Goal: Find specific page/section: Find specific page/section

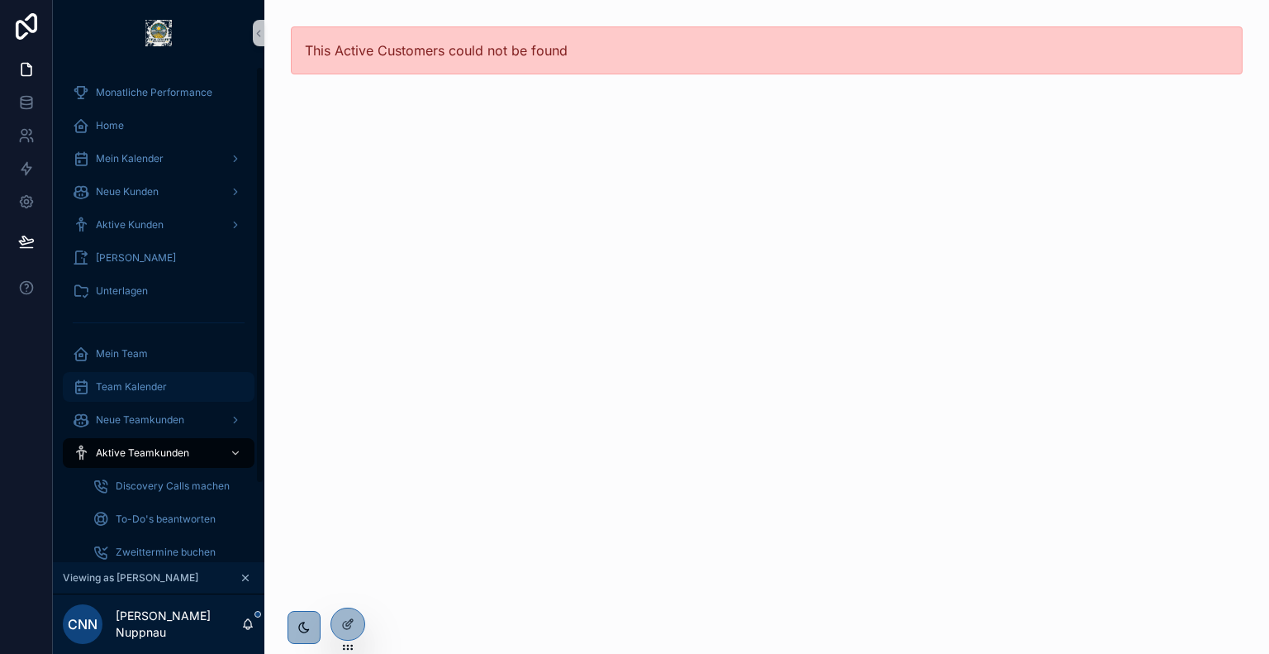
click at [172, 389] on div "Team Kalender" at bounding box center [159, 387] width 172 height 26
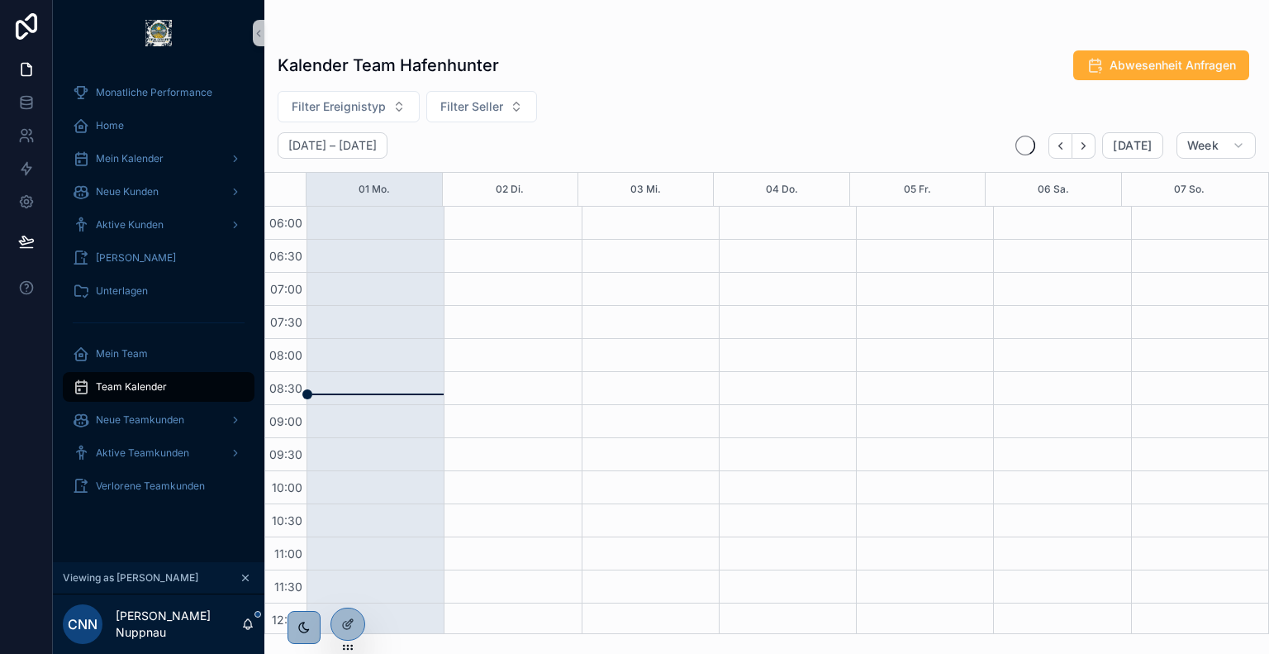
scroll to position [397, 0]
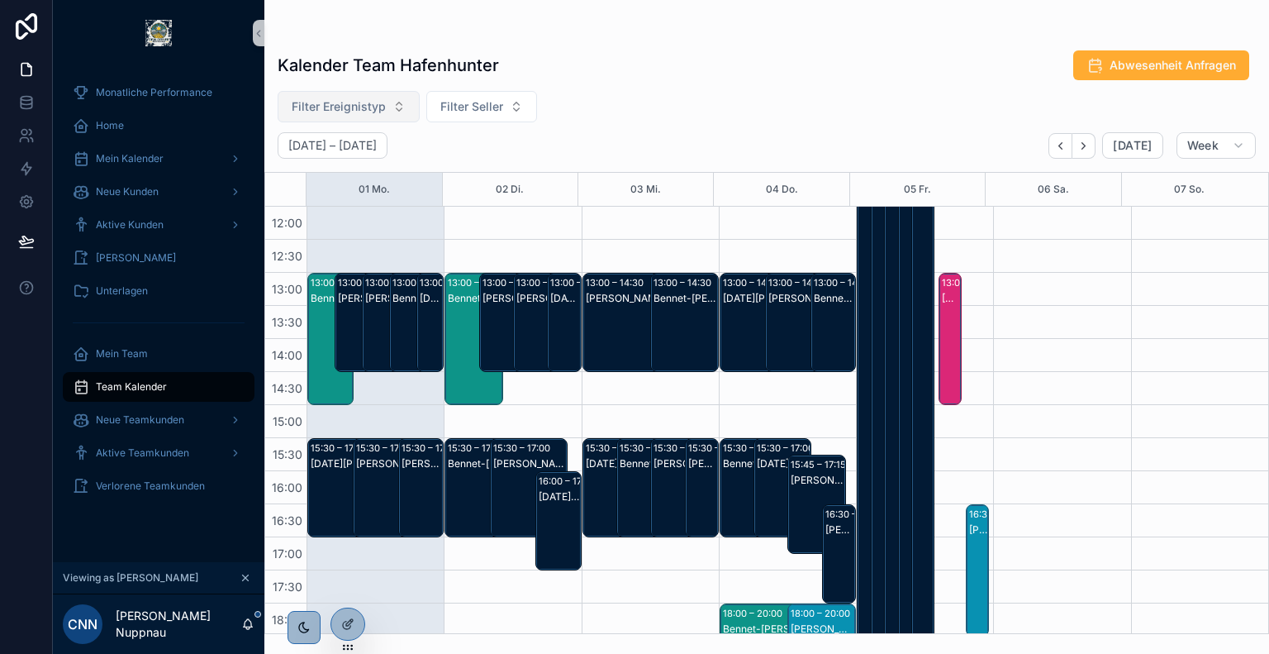
click at [361, 101] on span "Filter Ereignistyp" at bounding box center [339, 106] width 94 height 17
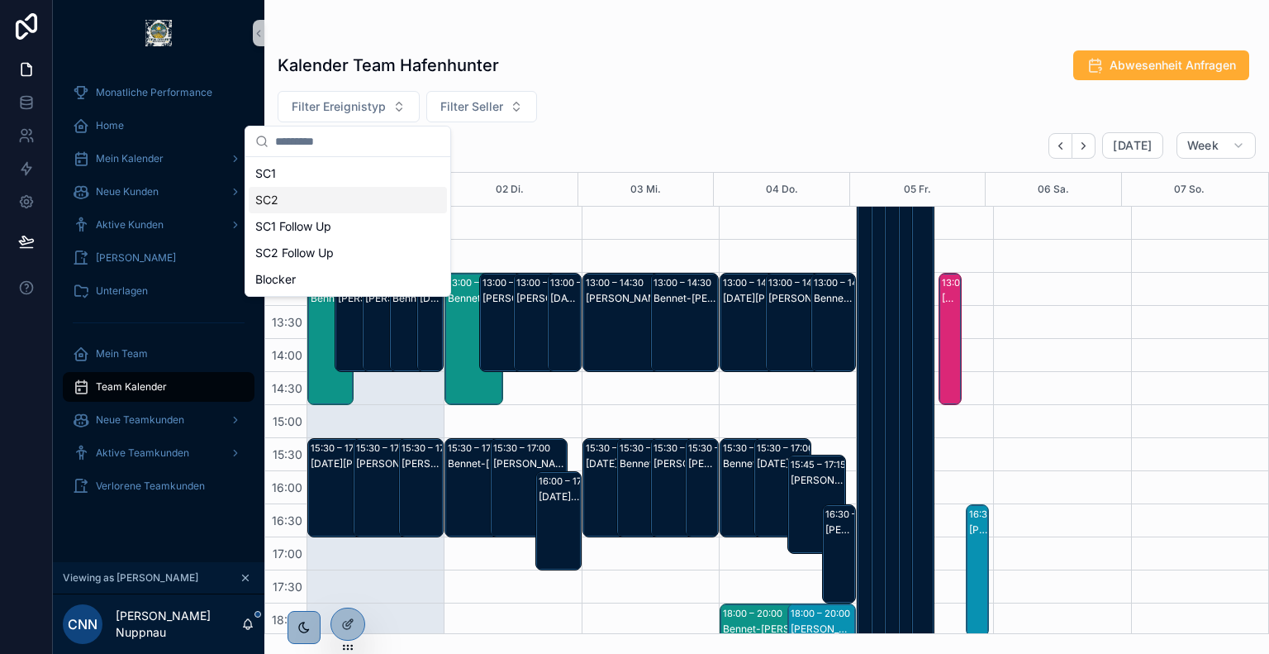
click at [321, 198] on div "SC2" at bounding box center [348, 200] width 198 height 26
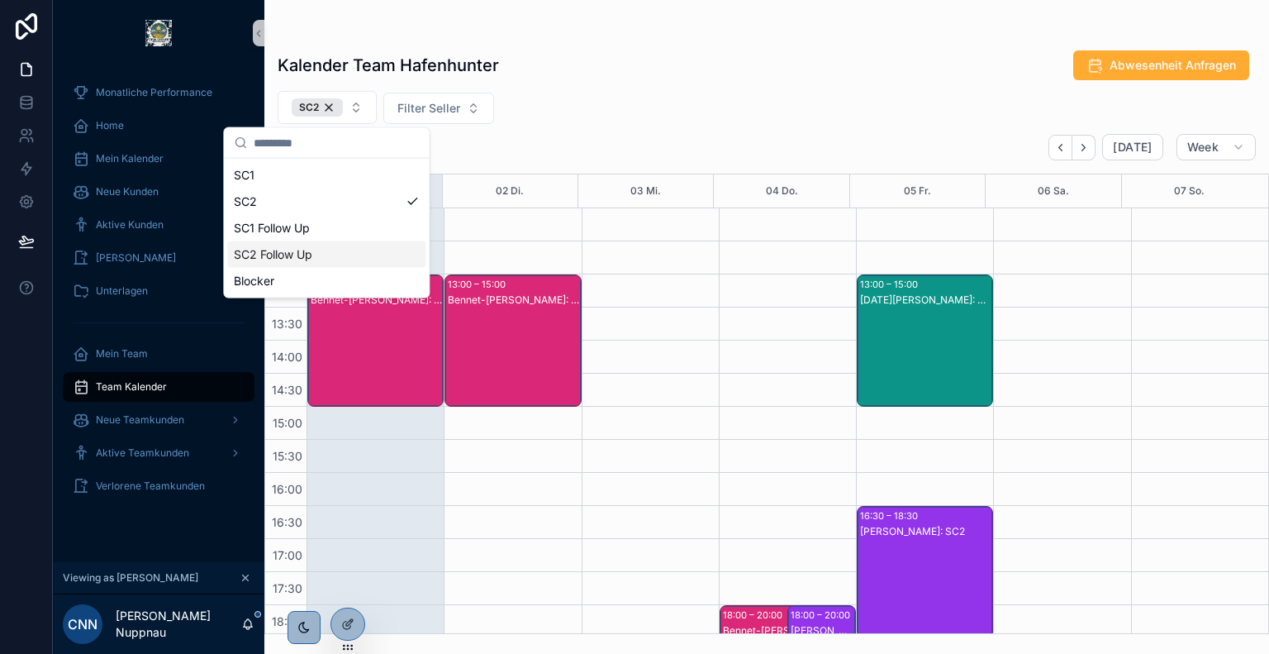
click at [334, 252] on div "SC2 Follow Up" at bounding box center [326, 254] width 198 height 26
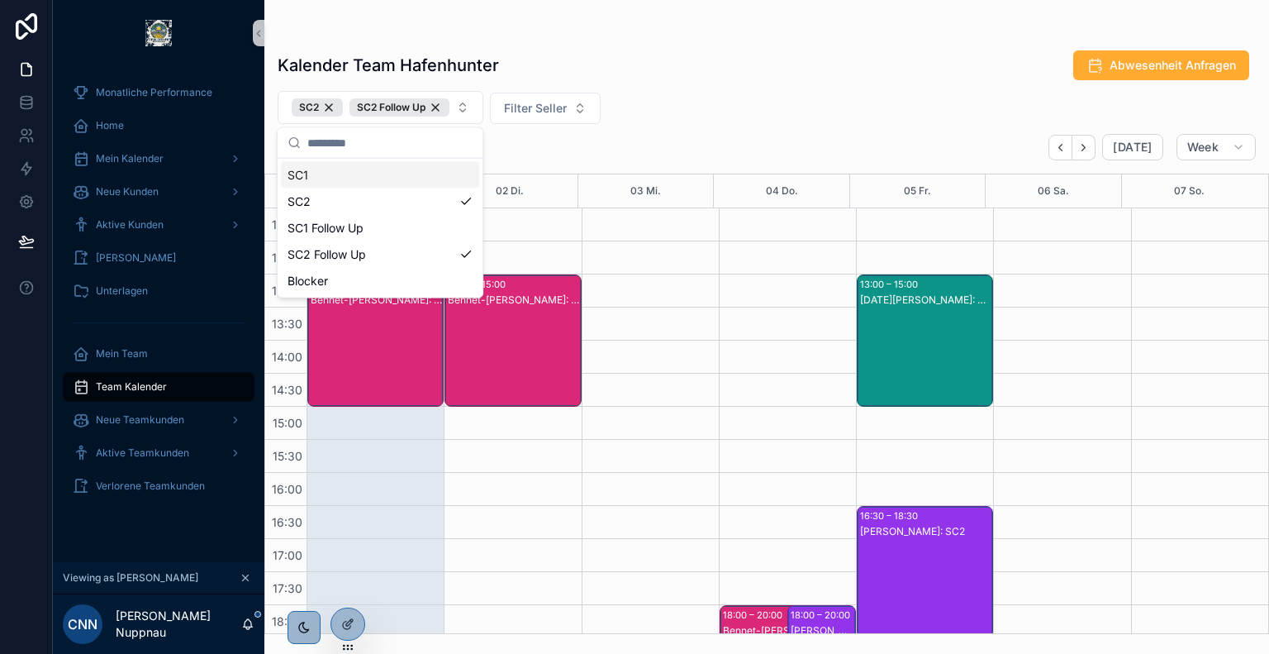
click at [711, 59] on div "Kalender Team Hafenhunter Abwesenheit Anfragen" at bounding box center [767, 65] width 978 height 31
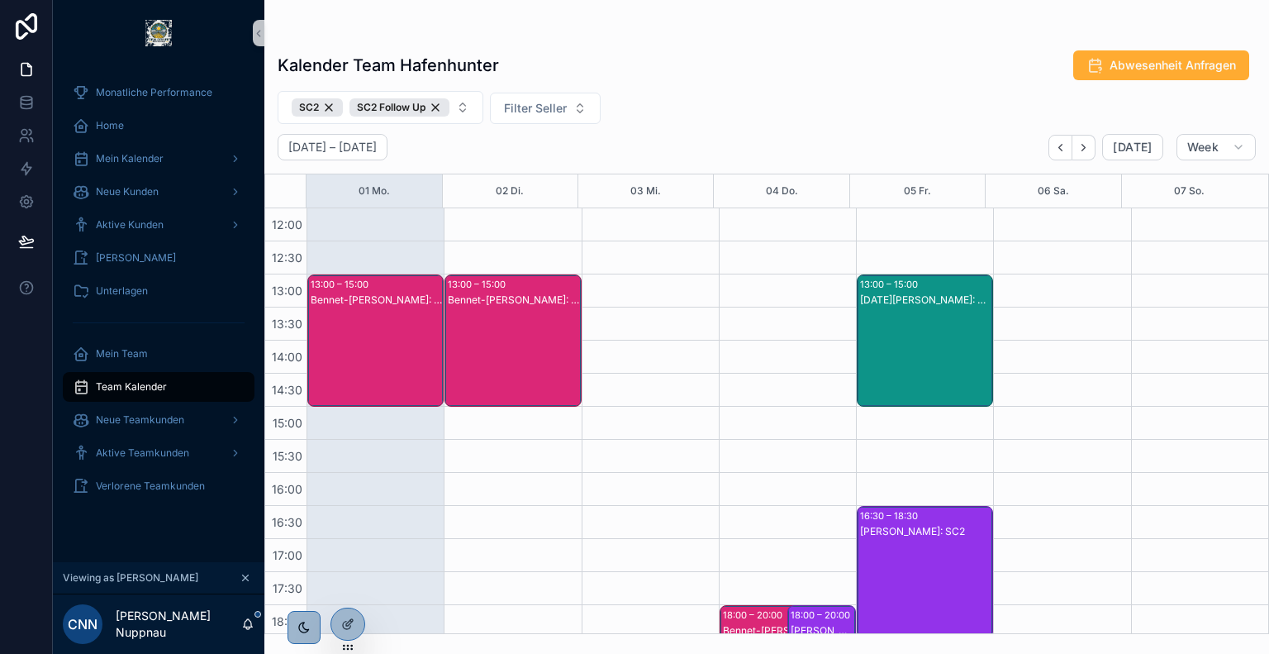
click at [350, 326] on div "Bennet-[PERSON_NAME]: SC2" at bounding box center [376, 357] width 131 height 129
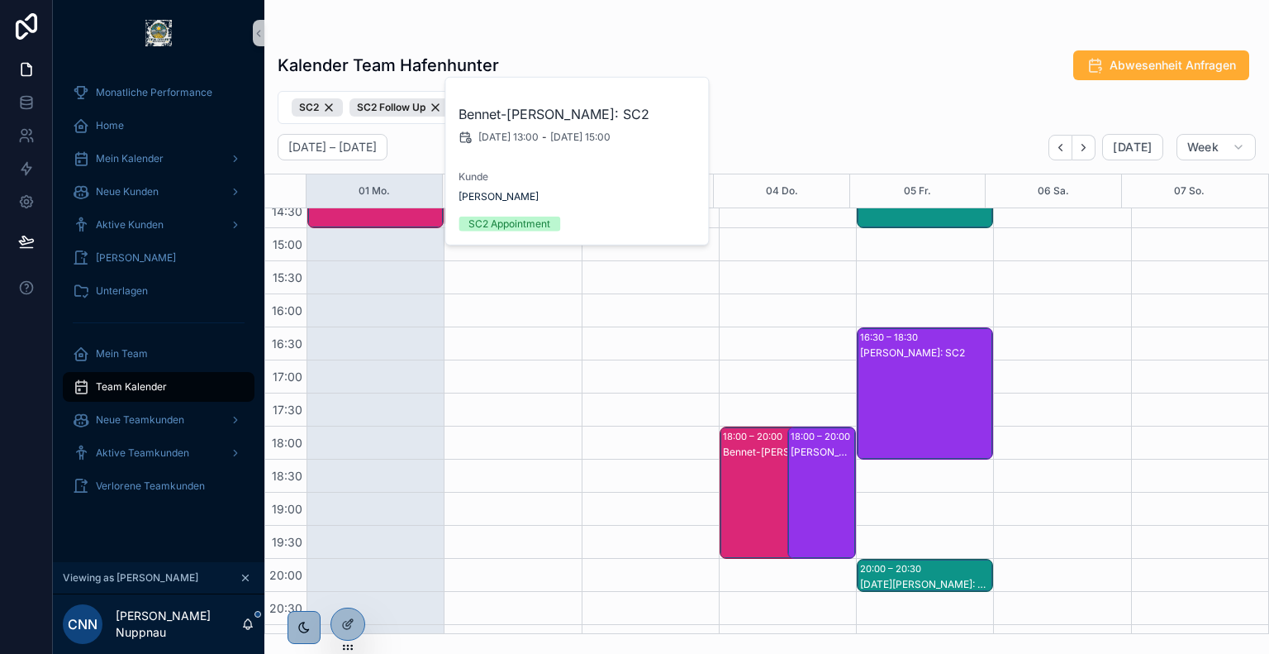
scroll to position [577, 0]
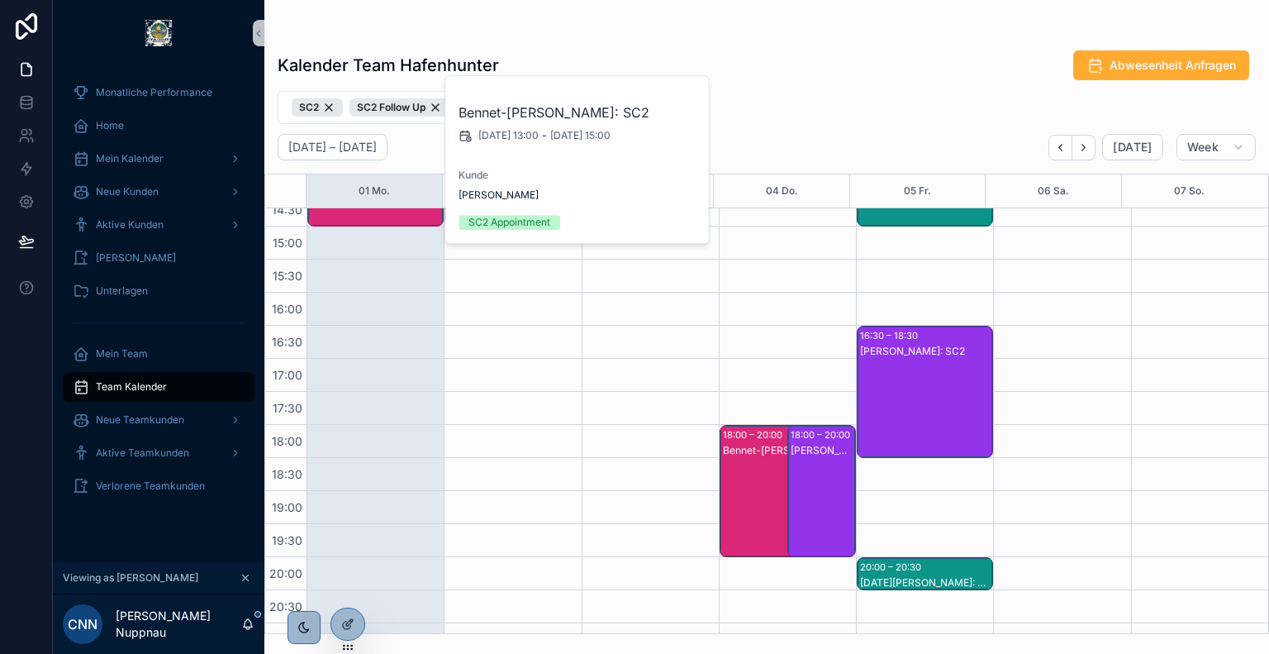
click at [793, 82] on div "Kalender Team Hafenhunter Abwesenheit Anfragen SC2 SC2 Follow Up Filter Seller …" at bounding box center [766, 337] width 1005 height 594
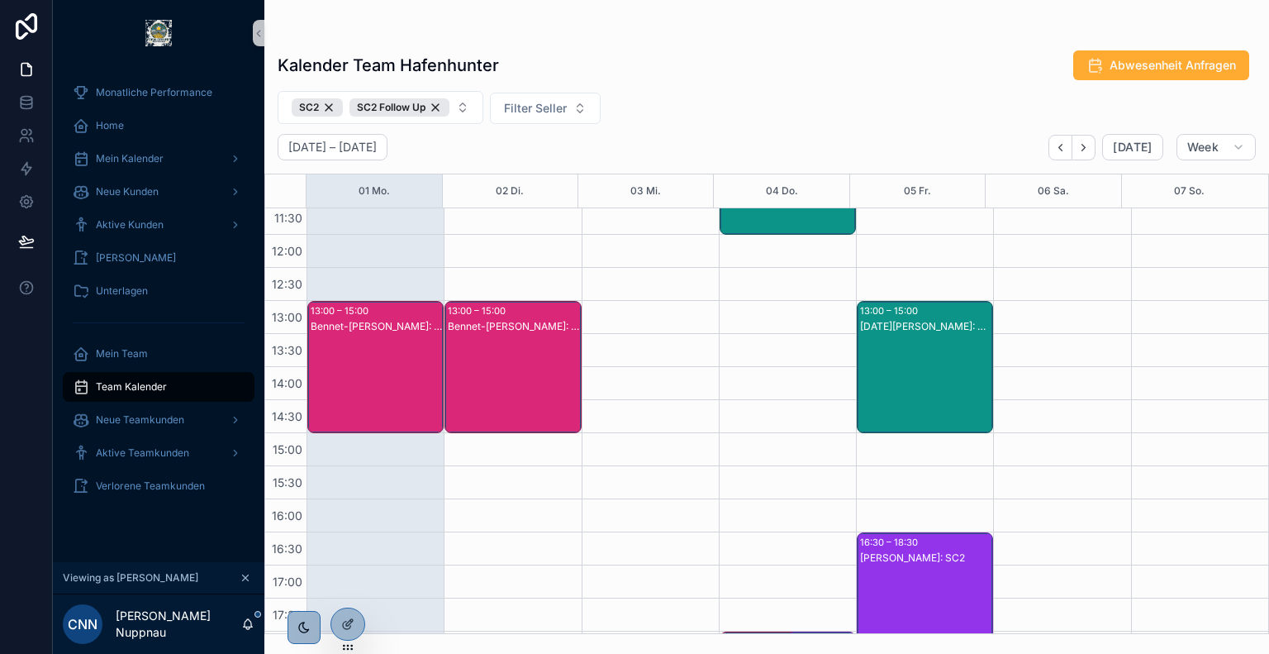
scroll to position [369, 0]
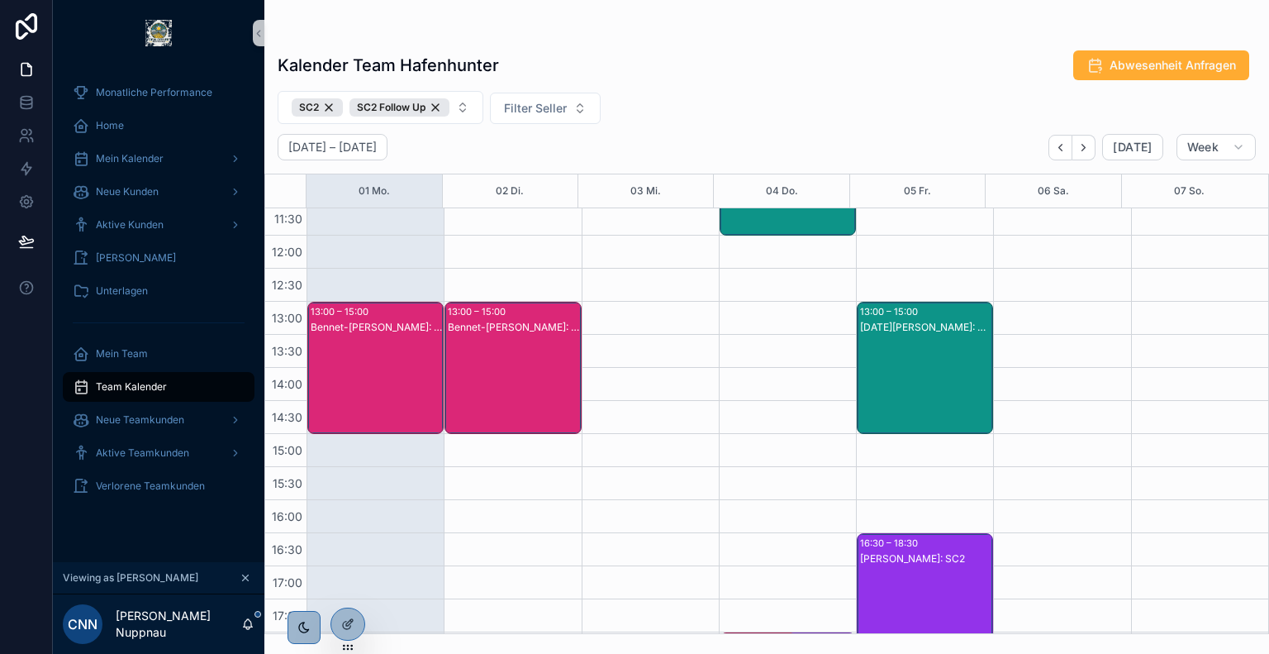
click at [539, 356] on div "Bennet-[PERSON_NAME]: SC2" at bounding box center [513, 384] width 131 height 129
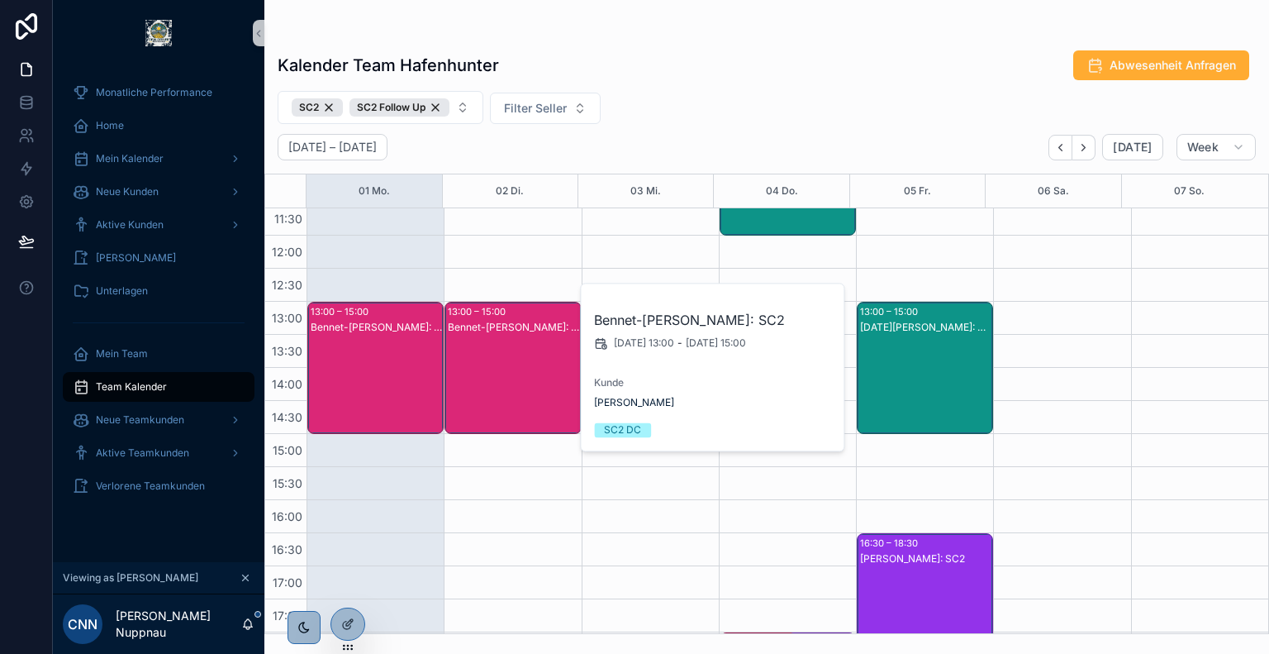
click at [757, 98] on div "SC2 SC2 Follow Up Filter Seller" at bounding box center [766, 107] width 1005 height 33
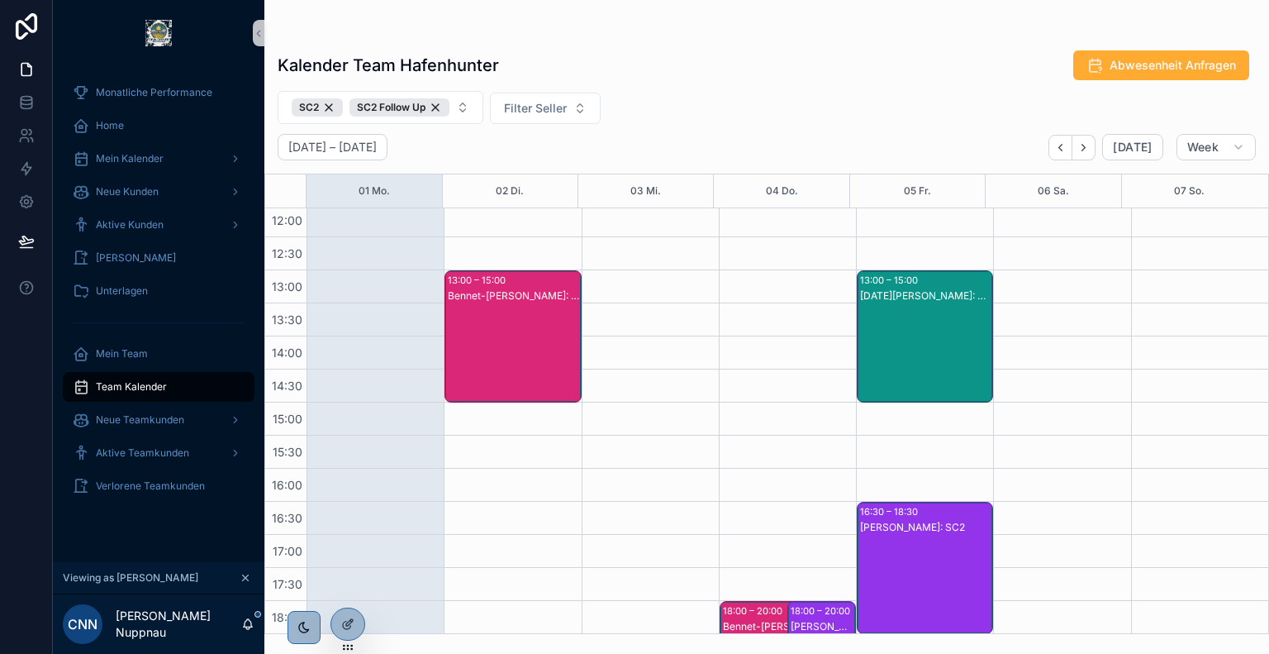
scroll to position [402, 0]
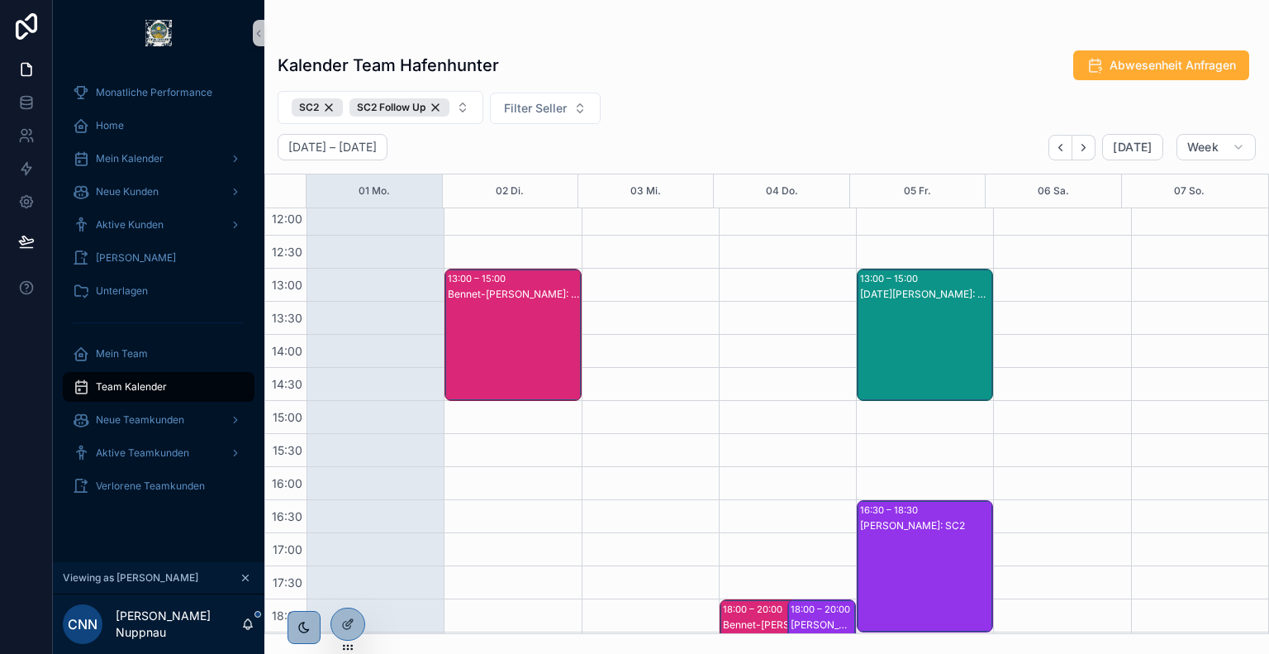
click at [485, 297] on div "Bennet-[PERSON_NAME]: SC2" at bounding box center [513, 294] width 131 height 13
click at [761, 103] on div "SC2 SC2 Follow Up Filter Seller" at bounding box center [766, 107] width 1005 height 33
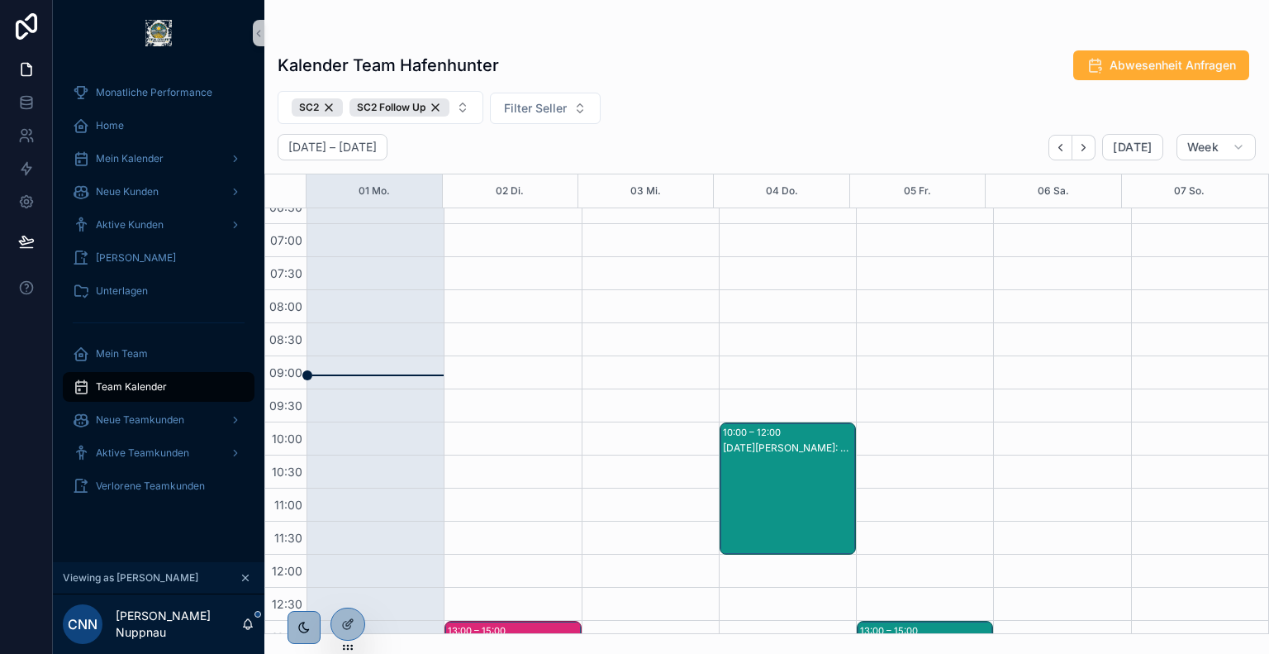
scroll to position [44, 0]
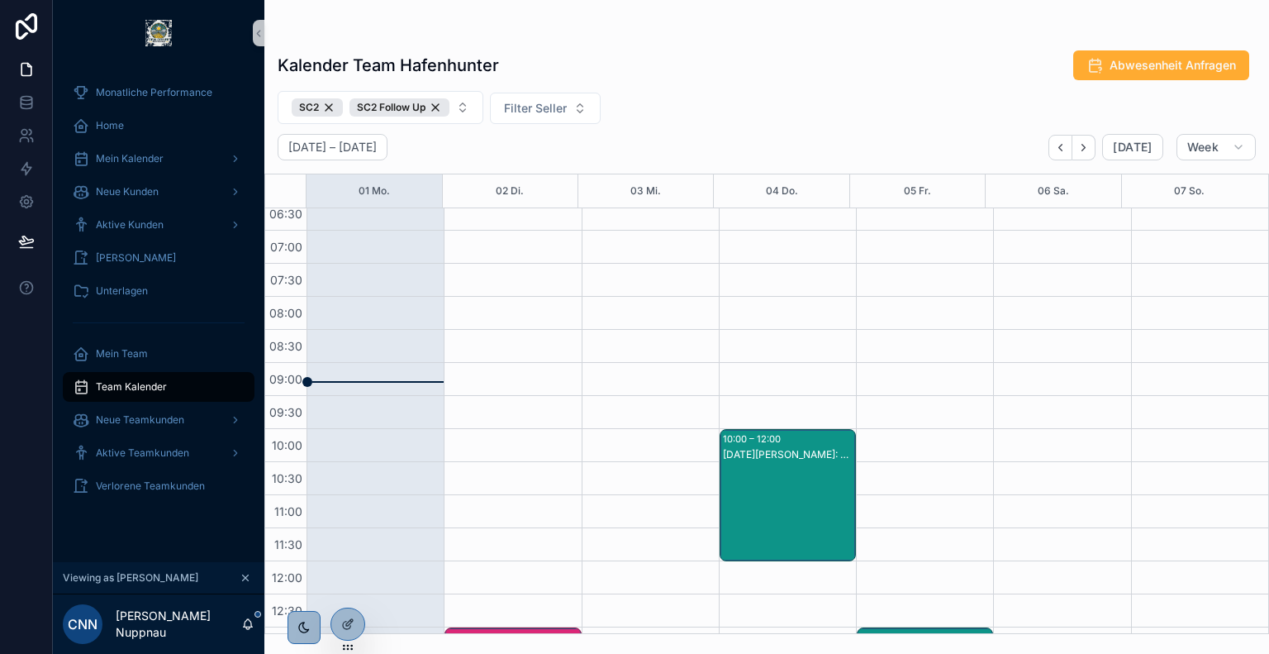
click at [803, 494] on div "[DATE][PERSON_NAME]: SC2" at bounding box center [788, 511] width 131 height 129
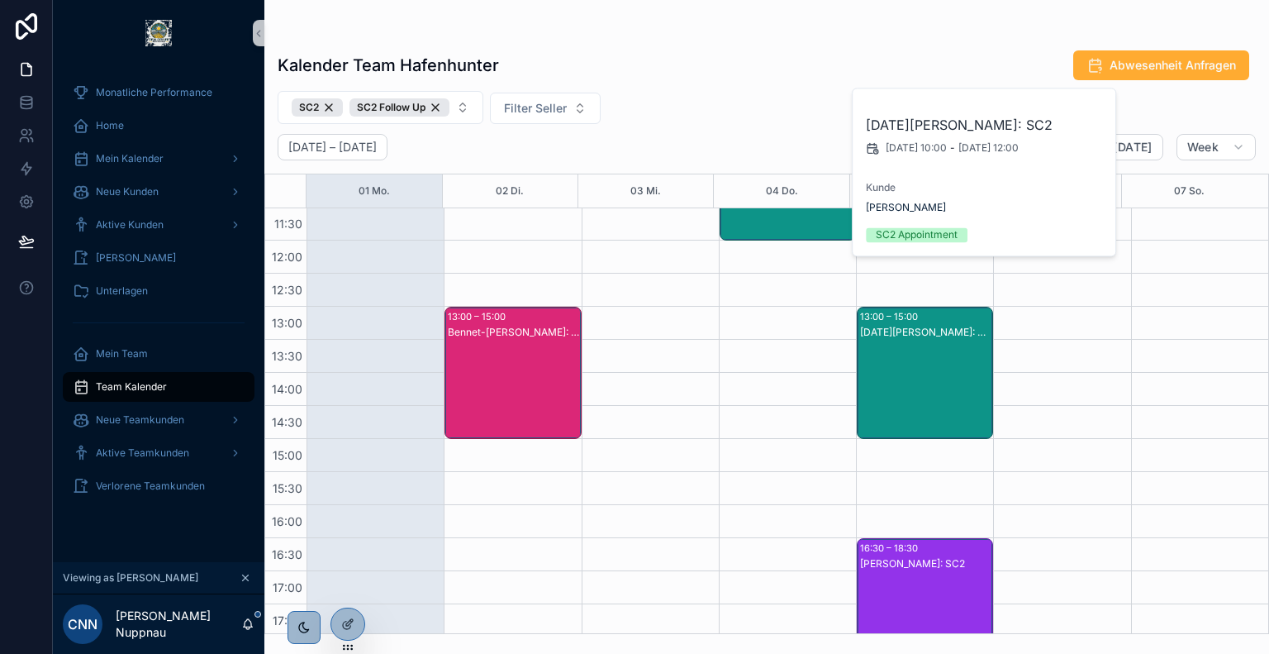
scroll to position [366, 0]
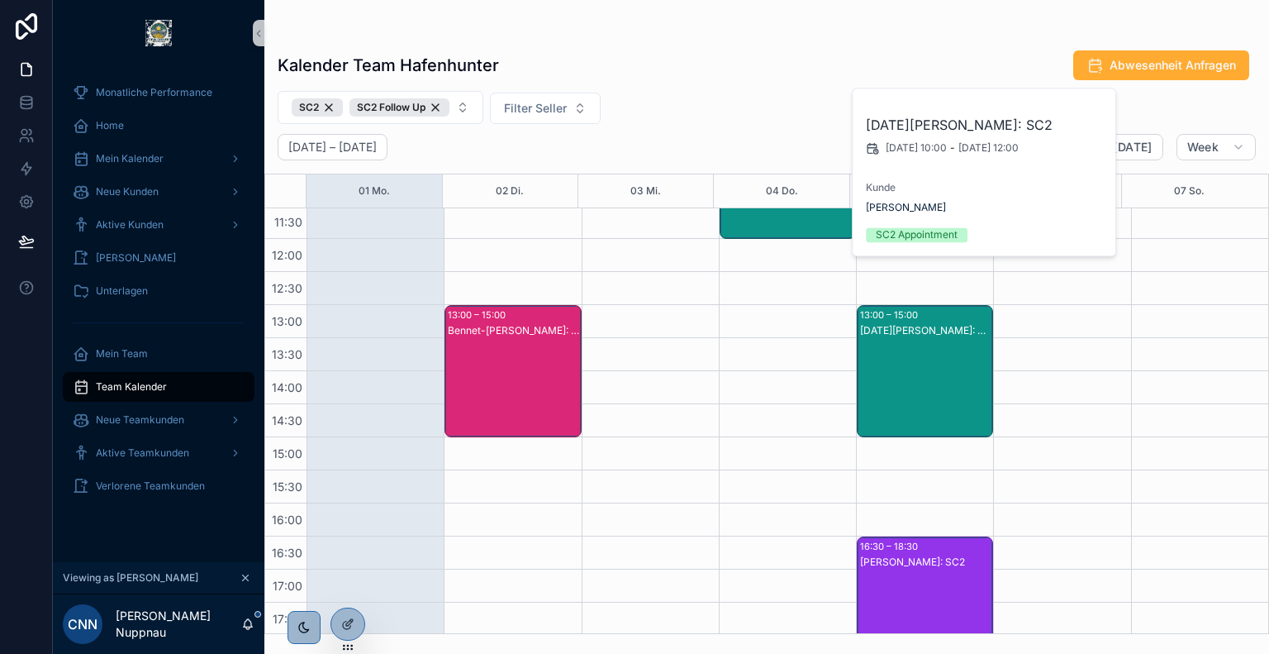
click at [883, 401] on div "[DATE][PERSON_NAME]: SC2" at bounding box center [925, 387] width 131 height 129
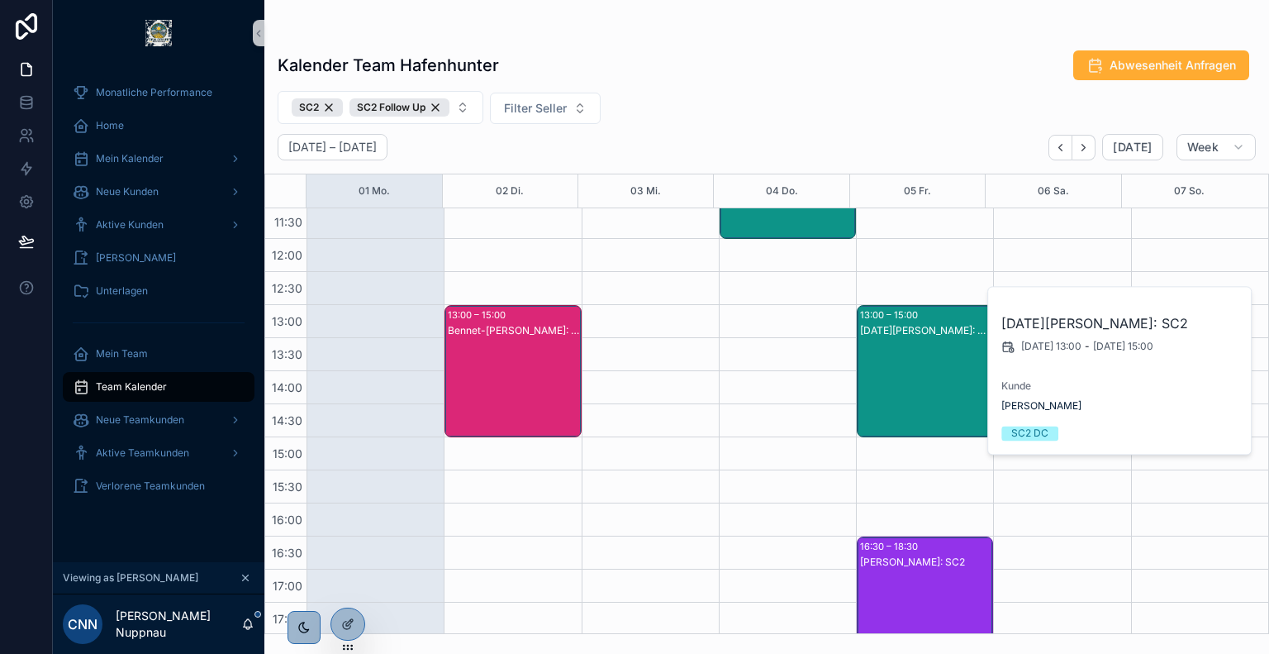
click at [721, 83] on div "Kalender Team Hafenhunter Abwesenheit Anfragen SC2 SC2 Follow Up Filter Seller …" at bounding box center [766, 337] width 1005 height 594
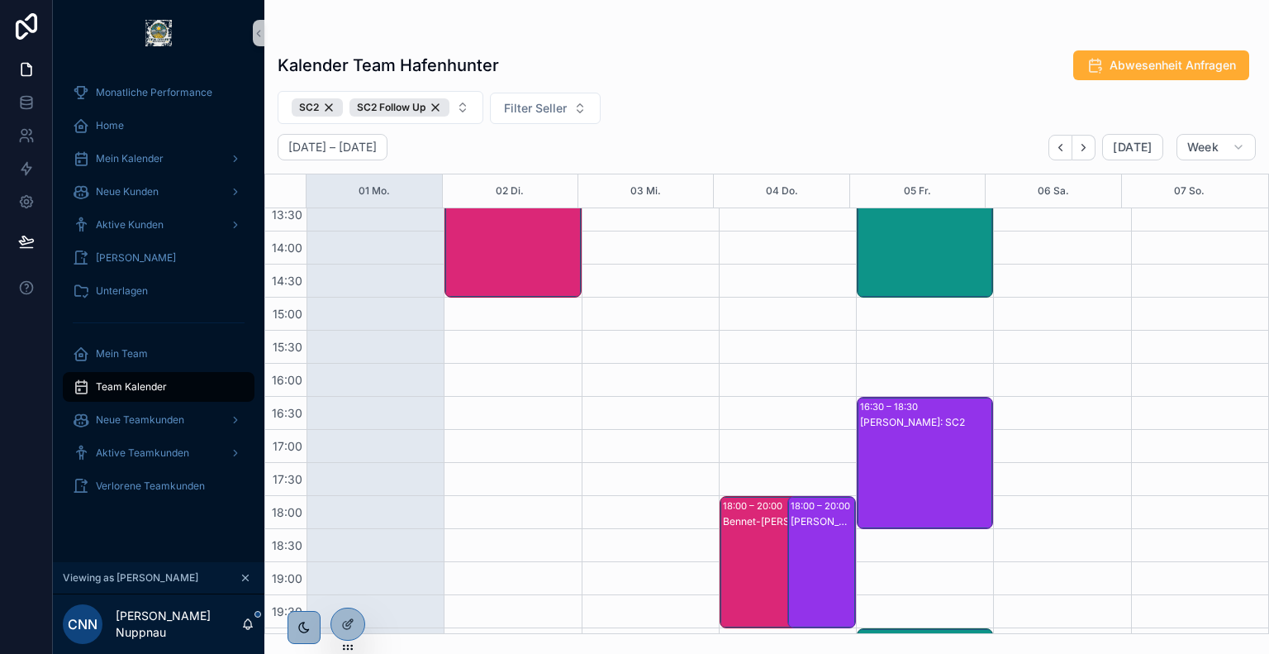
scroll to position [507, 0]
